Goal: Download file/media

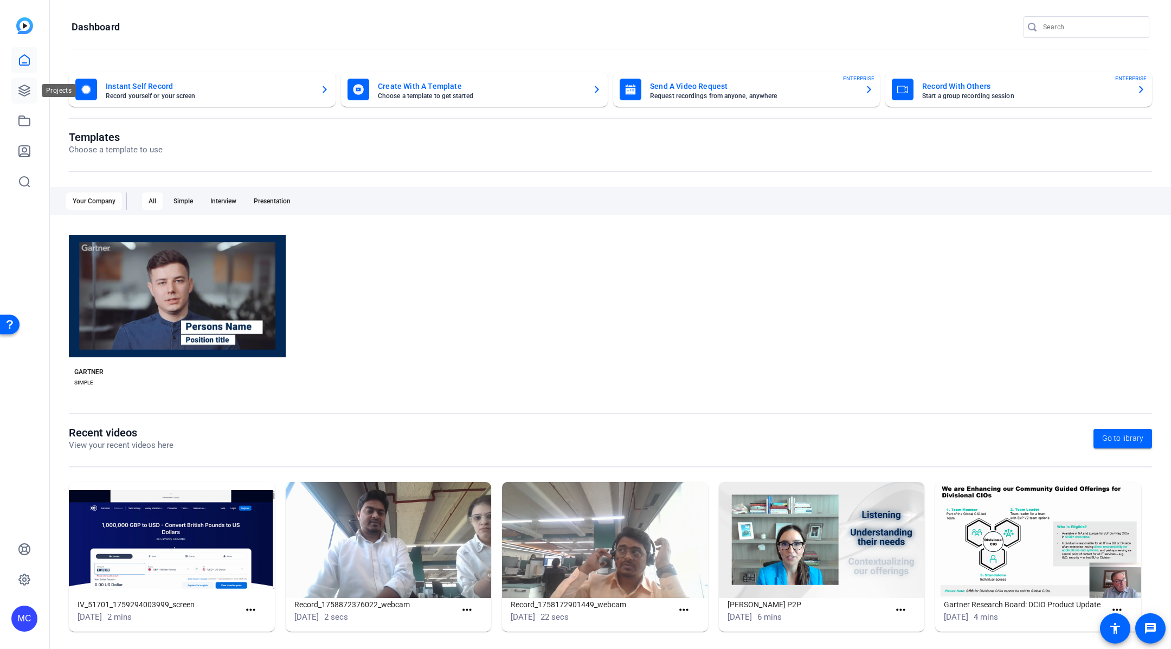
click at [27, 91] on icon at bounding box center [24, 90] width 11 height 11
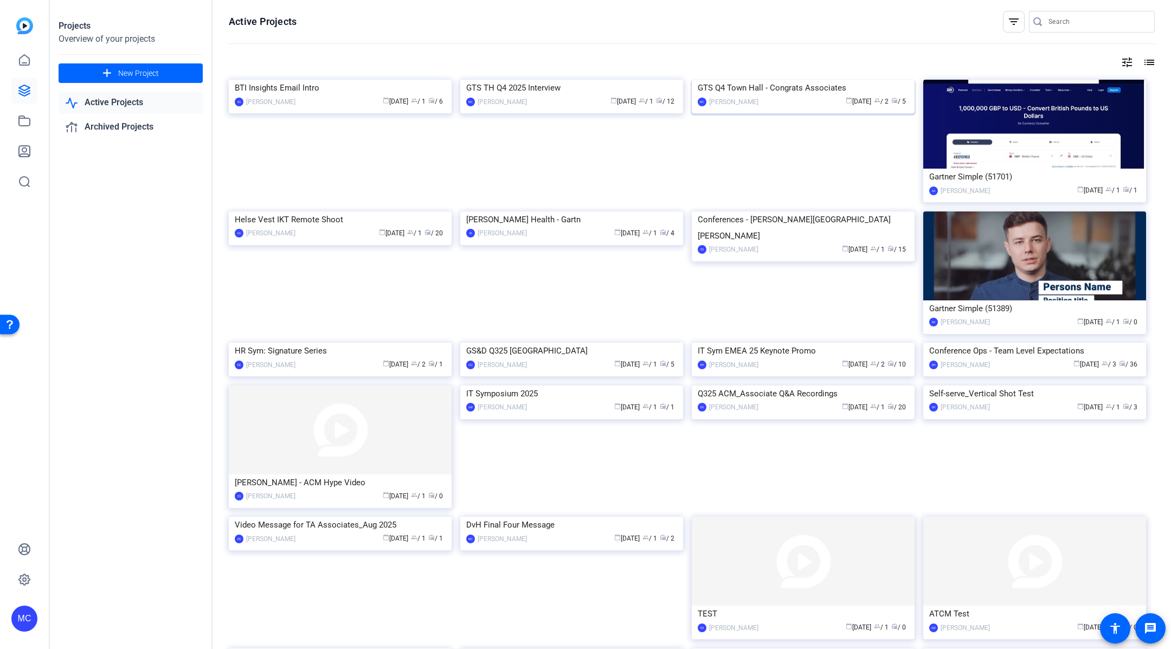
click at [749, 80] on img at bounding box center [803, 80] width 223 height 0
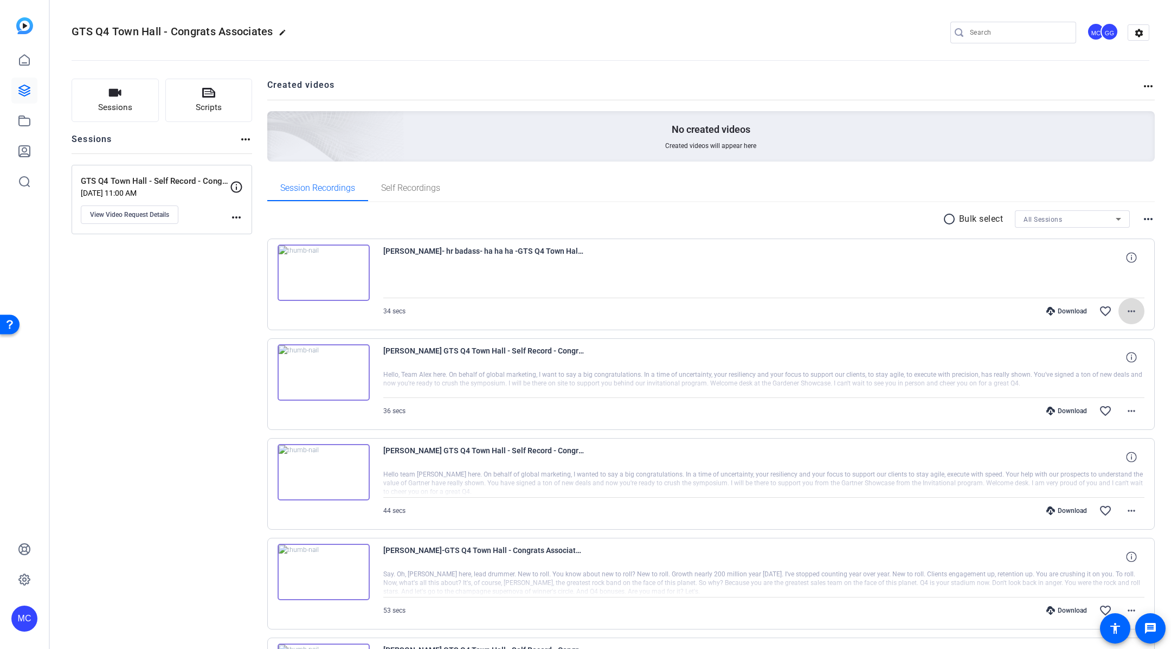
click at [1125, 310] on mat-icon "more_horiz" at bounding box center [1131, 311] width 13 height 13
click at [1116, 362] on span "Download MP4" at bounding box center [1096, 359] width 65 height 13
click at [570, 68] on openreel-divider-bar at bounding box center [611, 57] width 1078 height 33
click at [654, 282] on div at bounding box center [764, 284] width 762 height 27
click at [327, 273] on img at bounding box center [324, 273] width 92 height 56
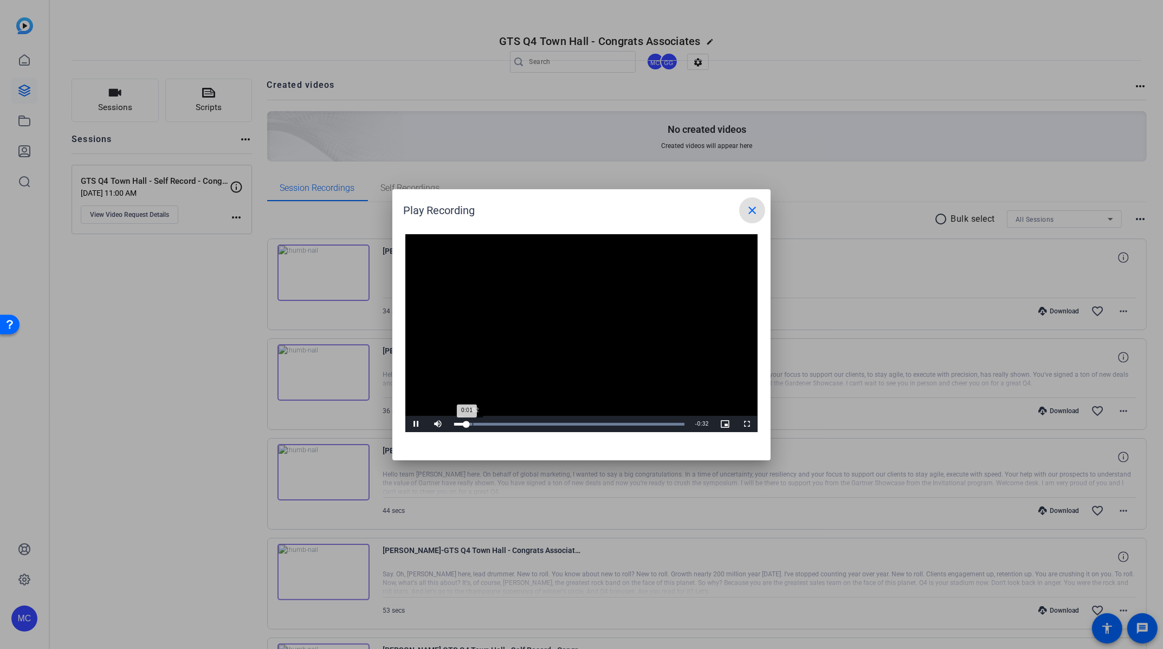
click at [478, 426] on div "Loaded : 100.00% 0:02 0:01" at bounding box center [569, 424] width 241 height 16
click at [492, 424] on div "Loaded : 100.00% 0:04 0:03" at bounding box center [569, 424] width 230 height 3
click at [507, 423] on div "0:07" at bounding box center [507, 424] width 1 height 3
click at [526, 422] on div "Loaded : 100.00% 0:10 0:10" at bounding box center [569, 424] width 241 height 16
click at [549, 423] on div "Loaded : 100.00% 0:13 0:10" at bounding box center [569, 424] width 230 height 3
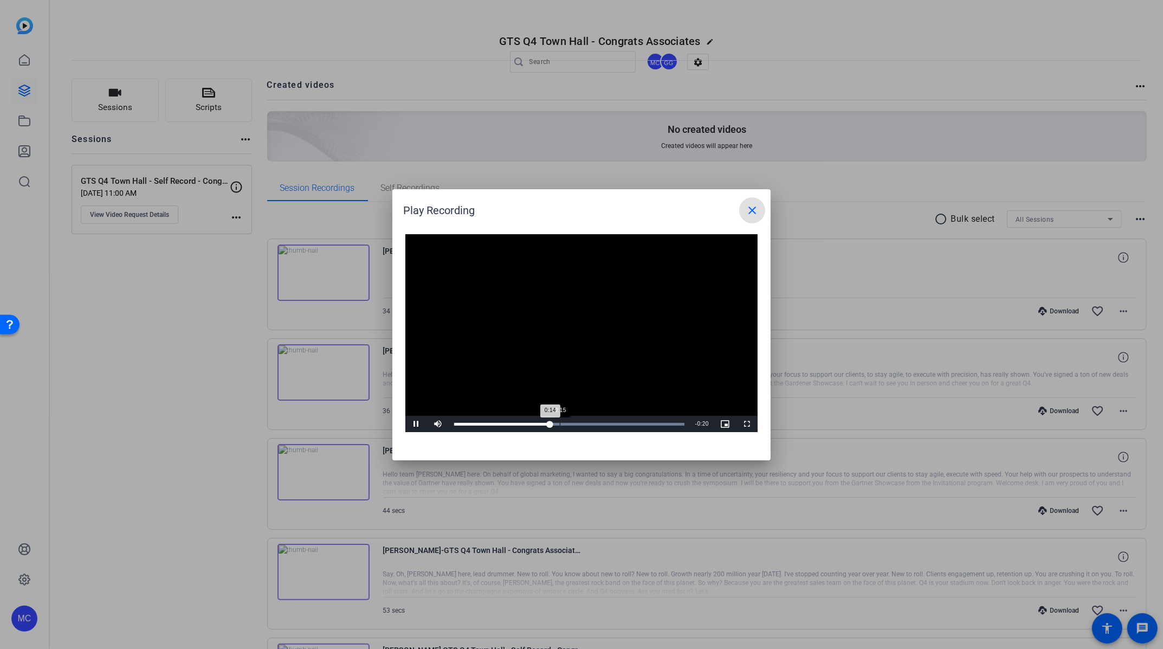
click at [566, 422] on div "Loaded : 100.00% 0:15 0:14" at bounding box center [569, 424] width 241 height 16
click at [584, 420] on div "Loaded : 100.00% 0:17 0:16" at bounding box center [569, 424] width 241 height 16
click at [613, 420] on div "Loaded : 100.00% 0:22 0:19" at bounding box center [569, 424] width 241 height 16
click at [635, 421] on div "Loaded : 100.00% 0:26 0:23" at bounding box center [569, 424] width 241 height 16
click at [653, 421] on div "Loaded : 100.00% 0:28 0:26" at bounding box center [569, 424] width 241 height 16
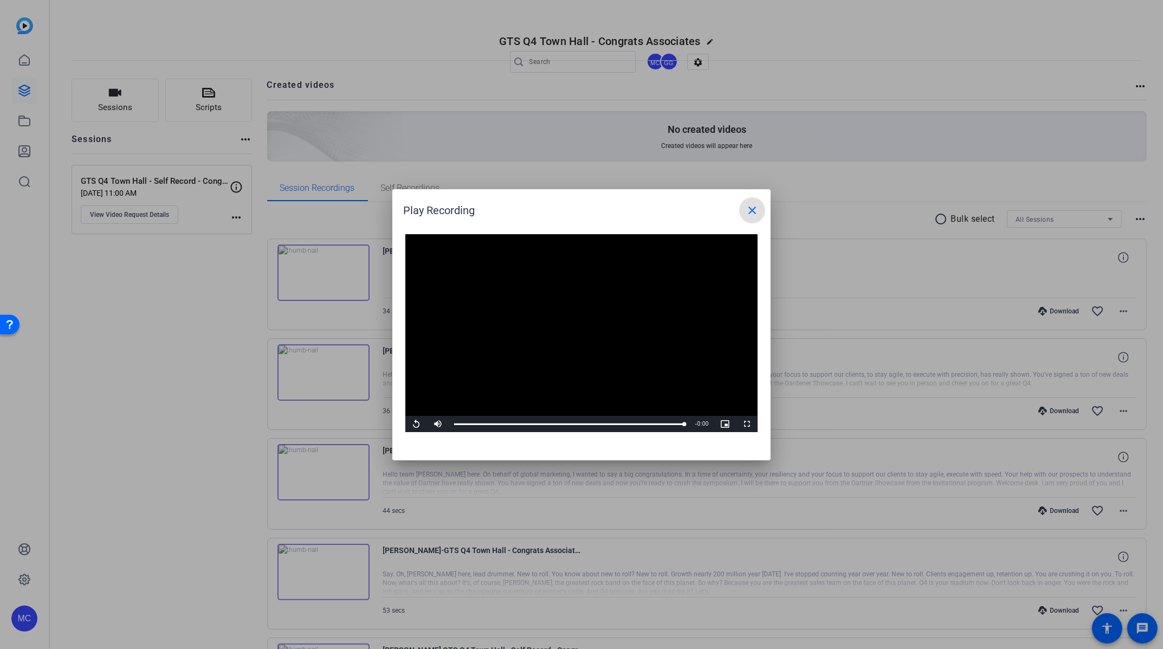
click at [760, 208] on span at bounding box center [752, 210] width 26 height 26
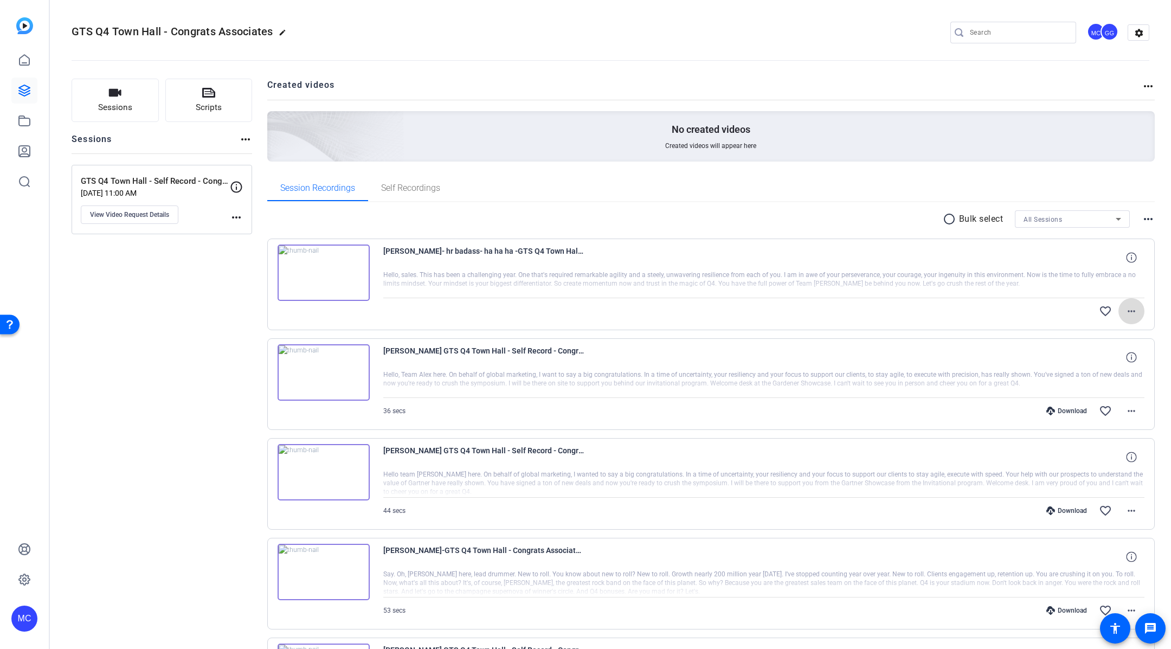
click at [1130, 312] on mat-icon "more_horiz" at bounding box center [1131, 311] width 13 height 13
click at [724, 189] on div at bounding box center [585, 324] width 1171 height 649
click at [1125, 316] on mat-icon "more_horiz" at bounding box center [1131, 311] width 13 height 13
click at [1118, 330] on span "Download Original" at bounding box center [1096, 332] width 65 height 13
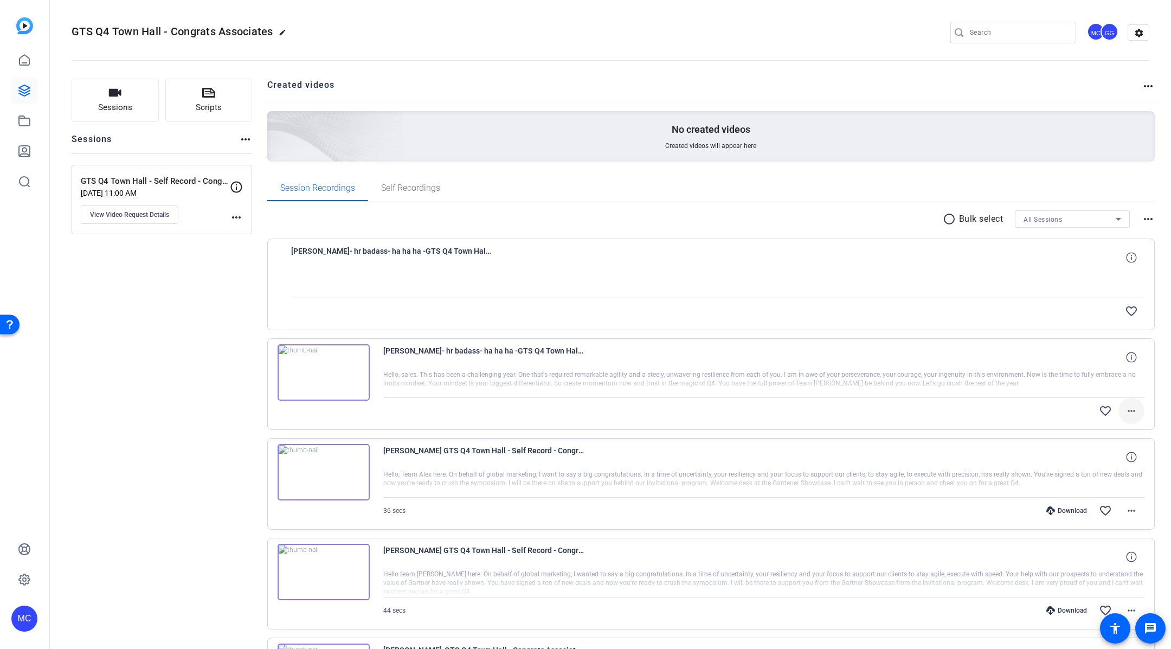
click at [1126, 409] on mat-icon "more_horiz" at bounding box center [1131, 410] width 13 height 13
drag, startPoint x: 724, startPoint y: 266, endPoint x: 662, endPoint y: 334, distance: 91.8
click at [724, 266] on div at bounding box center [585, 324] width 1171 height 649
click at [158, 216] on span "View Video Request Details" at bounding box center [129, 214] width 79 height 9
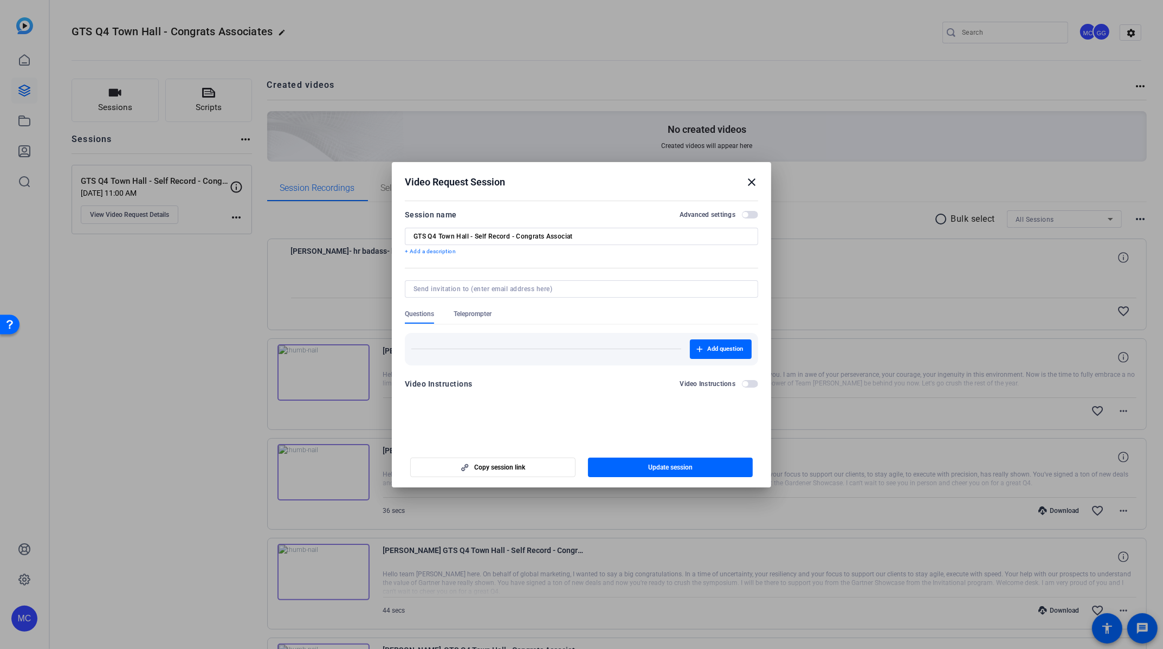
click at [752, 184] on mat-icon "close" at bounding box center [751, 182] width 13 height 13
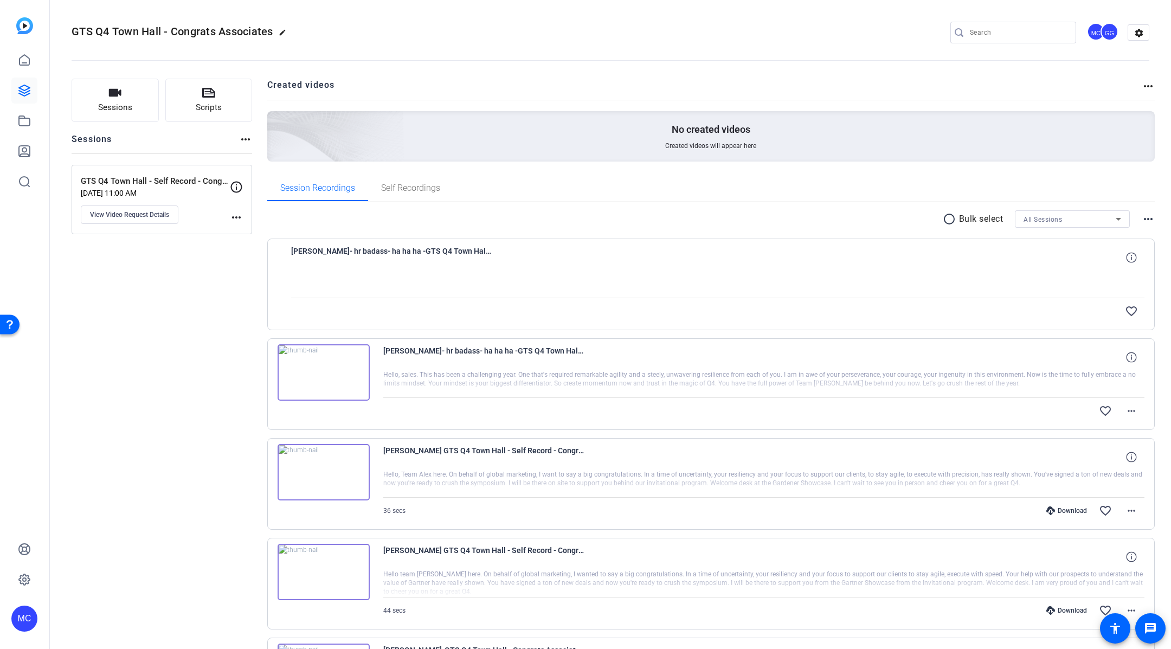
click at [171, 176] on p "GTS Q4 Town Hall - Self Record - Congrats Associat" at bounding box center [155, 181] width 149 height 12
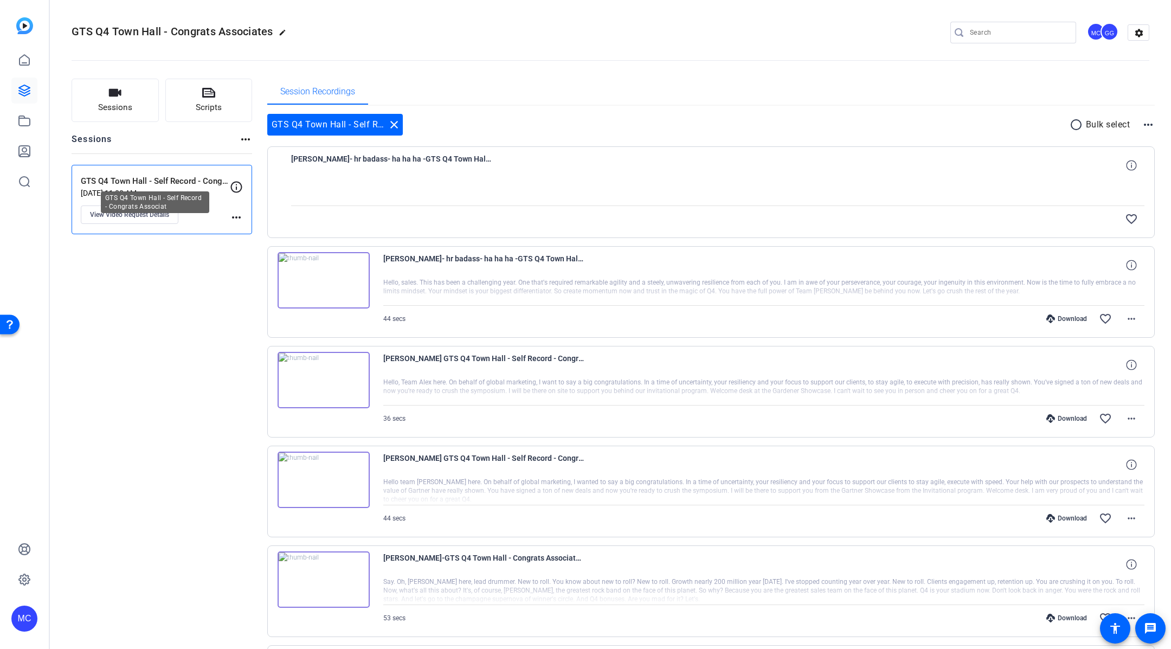
click at [171, 176] on p "GTS Q4 Town Hall - Self Record - Congrats Associat" at bounding box center [155, 181] width 149 height 12
click at [130, 316] on div "Sessions Scripts Sessions more_horiz GTS Q4 Town Hall - Self Record - Congrats …" at bounding box center [162, 425] width 181 height 693
click at [165, 330] on div "Sessions Scripts Sessions more_horiz GTS Q4 Town Hall - Self Record - Congrats …" at bounding box center [162, 425] width 181 height 693
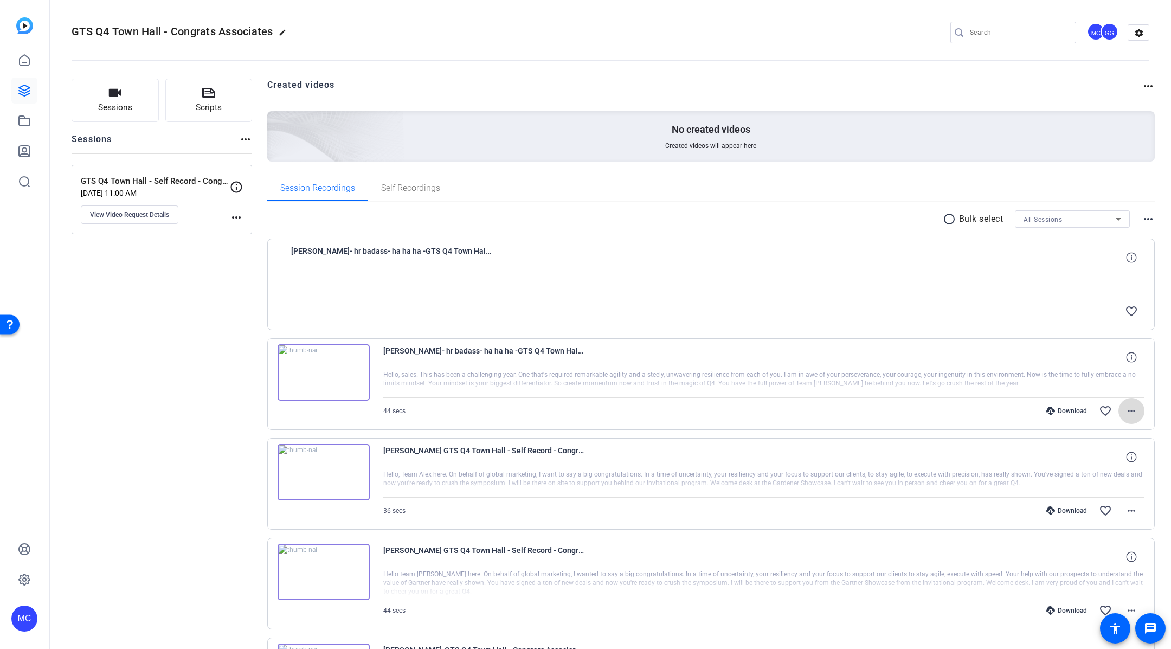
click at [1129, 412] on mat-icon "more_horiz" at bounding box center [1131, 410] width 13 height 13
click at [1118, 460] on span "Download MP4" at bounding box center [1096, 459] width 65 height 13
